Goal: Information Seeking & Learning: Stay updated

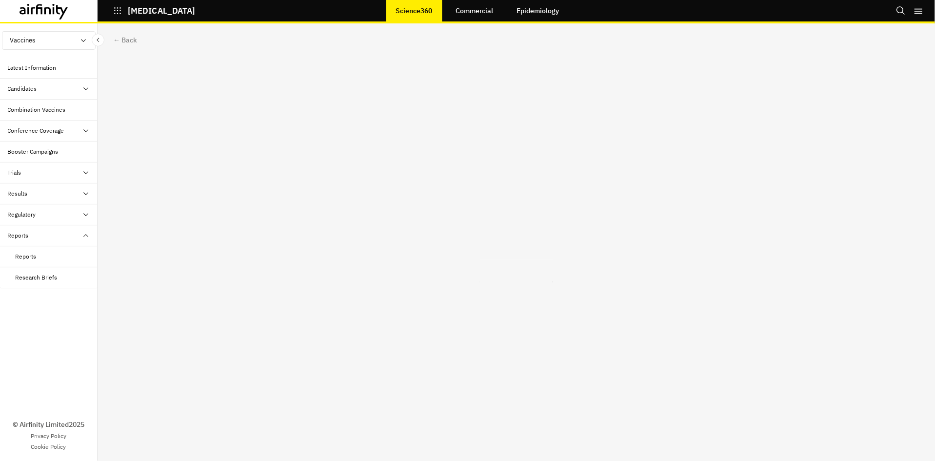
click at [61, 94] on div "Candidates" at bounding box center [49, 89] width 98 height 21
click at [54, 111] on div "Dashboard" at bounding box center [57, 109] width 82 height 9
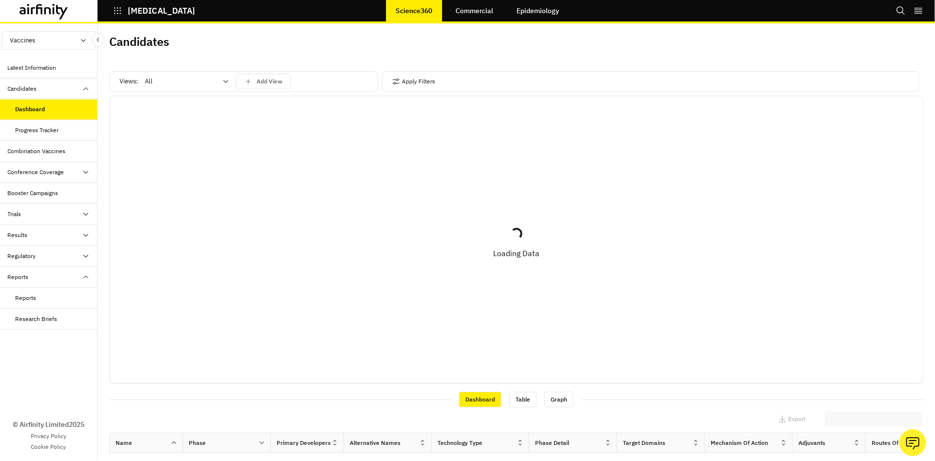
click at [67, 239] on div "Results" at bounding box center [53, 235] width 90 height 9
click at [54, 290] on div "Updated Vaccine Effectiveness" at bounding box center [53, 290] width 74 height 18
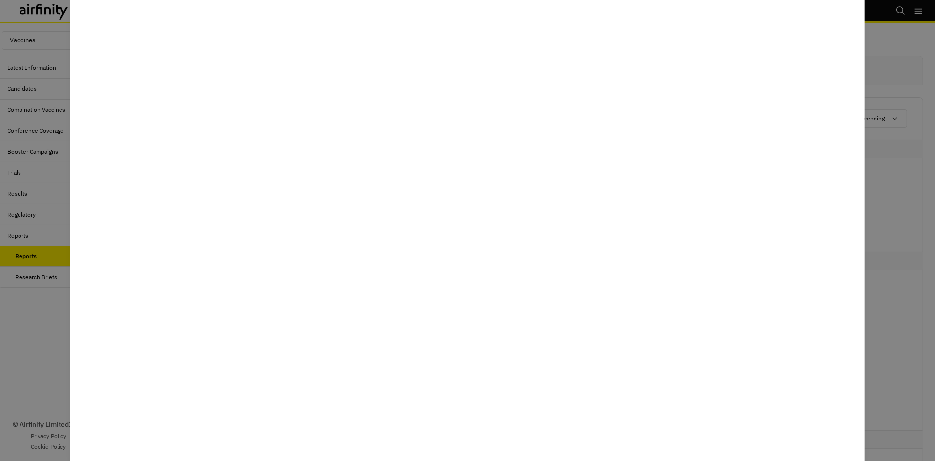
scroll to position [760, 0]
